Goal: Information Seeking & Learning: Learn about a topic

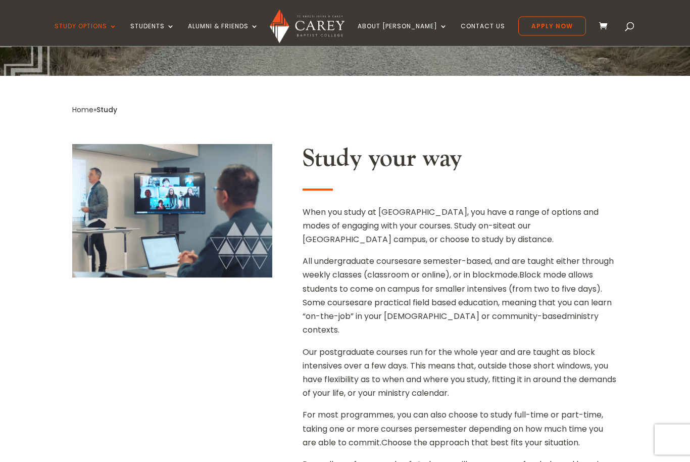
scroll to position [246, 0]
click at [630, 28] on span at bounding box center [630, 28] width 0 height 0
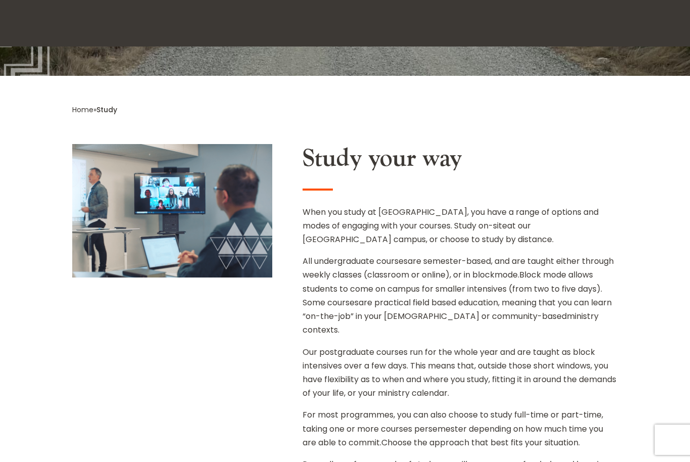
scroll to position [246, 0]
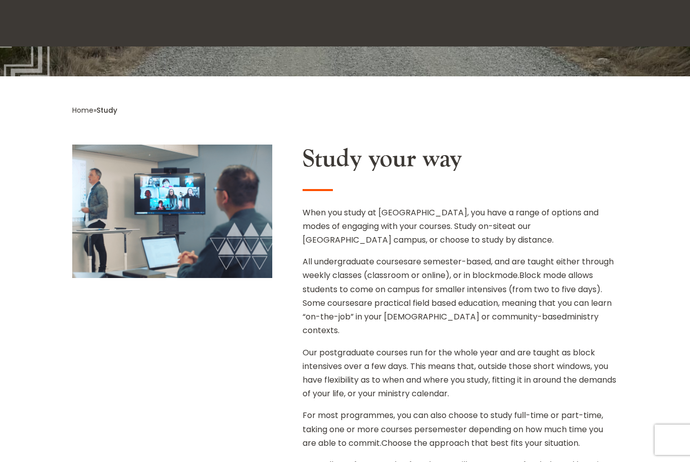
click at [630, 28] on span at bounding box center [630, 28] width 0 height 0
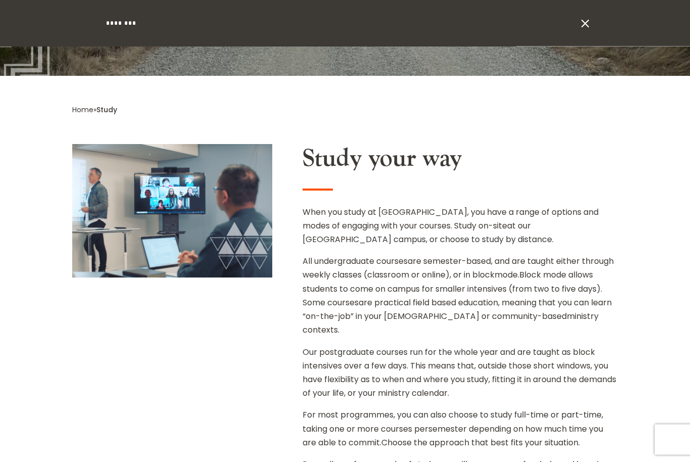
click at [579, 23] on span at bounding box center [584, 23] width 15 height 15
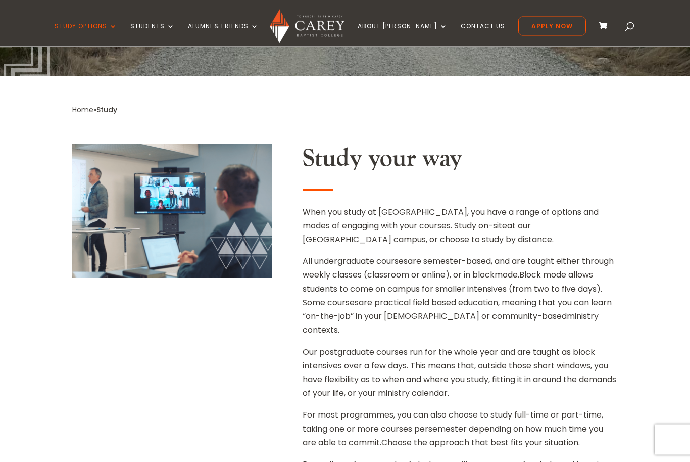
scroll to position [246, 0]
click at [630, 28] on span at bounding box center [630, 28] width 0 height 0
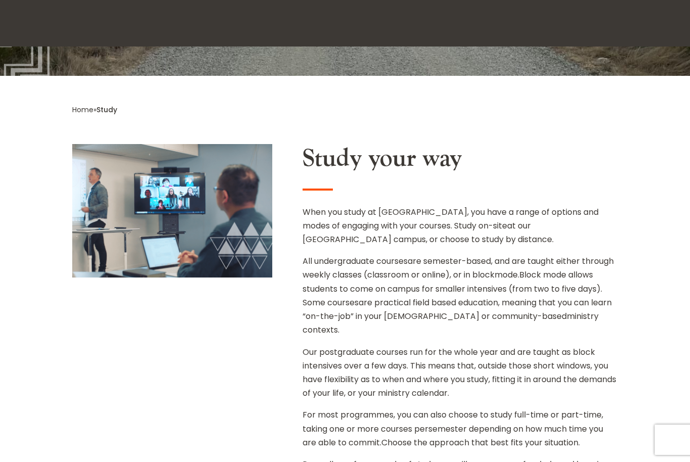
scroll to position [246, 0]
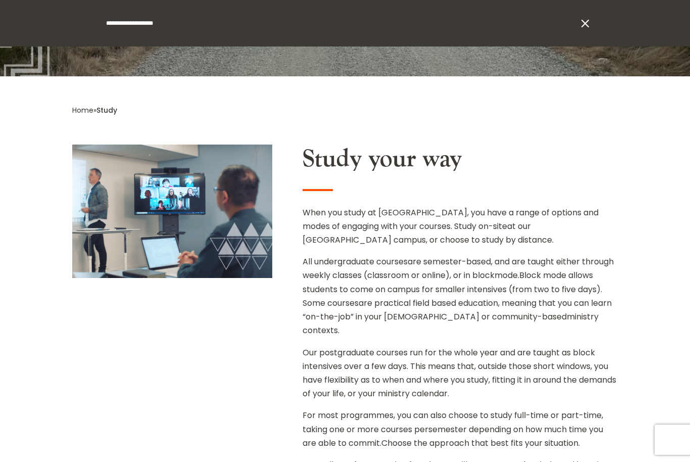
type input "**********"
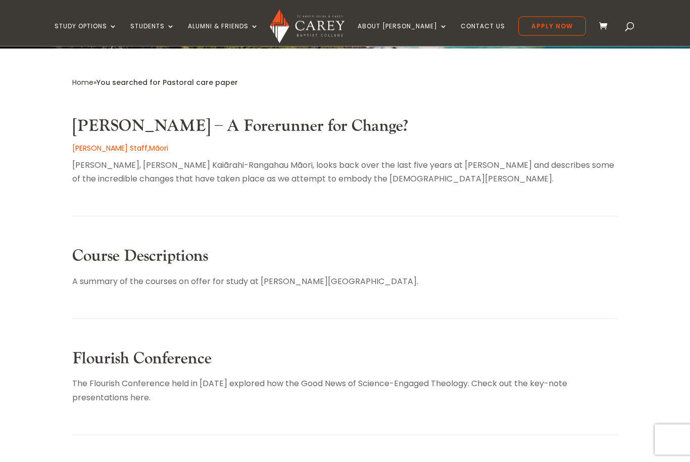
scroll to position [241, 0]
click at [85, 258] on link "Course Descriptions" at bounding box center [140, 256] width 136 height 21
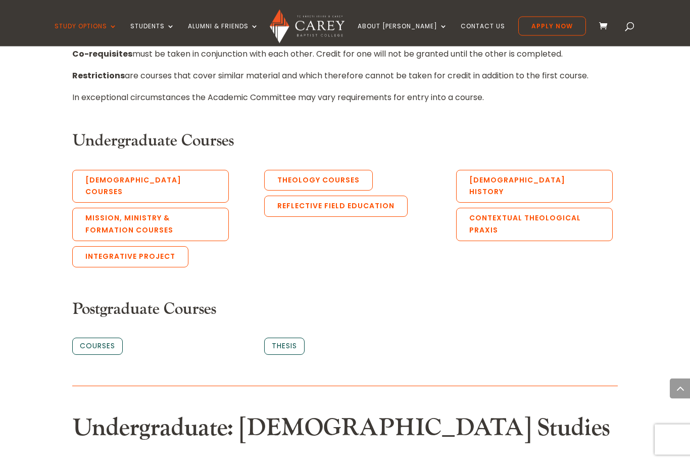
scroll to position [514, 0]
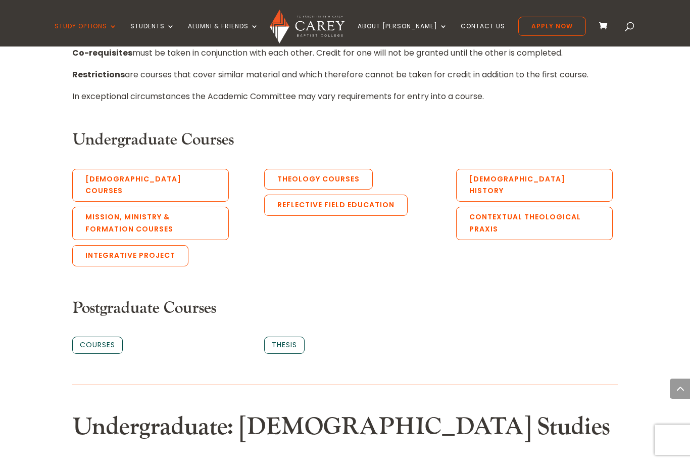
click at [89, 209] on link "Mission, Ministry & Formation Courses" at bounding box center [150, 223] width 157 height 33
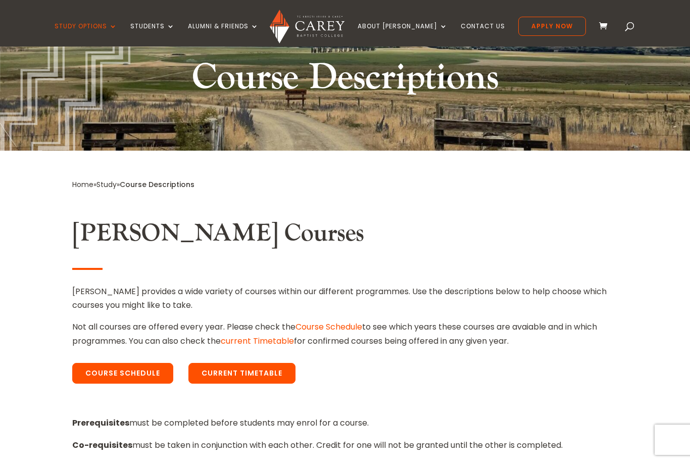
scroll to position [121, 0]
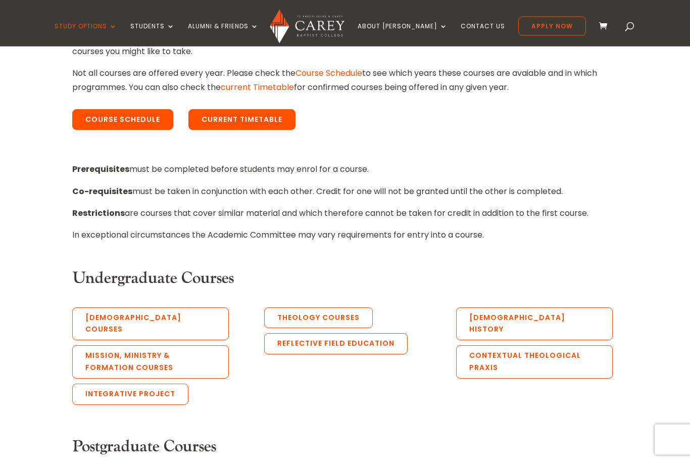
click at [178, 346] on link "Mission, Ministry & Formation Courses" at bounding box center [150, 362] width 157 height 33
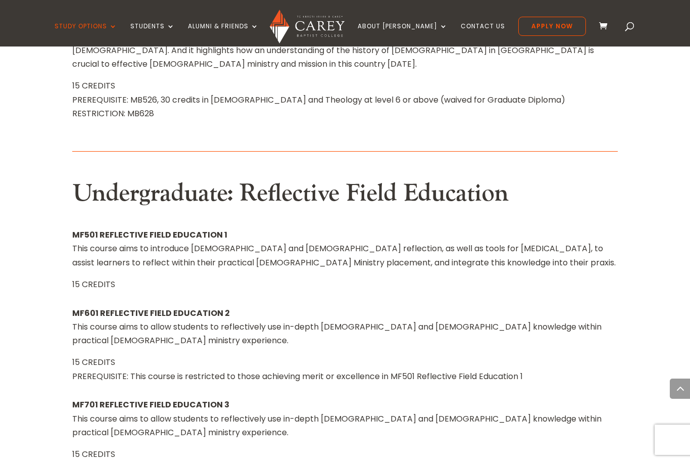
scroll to position [7524, 0]
